Goal: Transaction & Acquisition: Purchase product/service

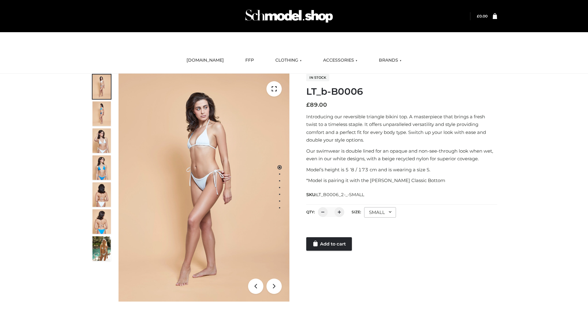
click at [330, 244] on link "Add to cart" at bounding box center [329, 243] width 46 height 13
